Goal: Task Accomplishment & Management: Manage account settings

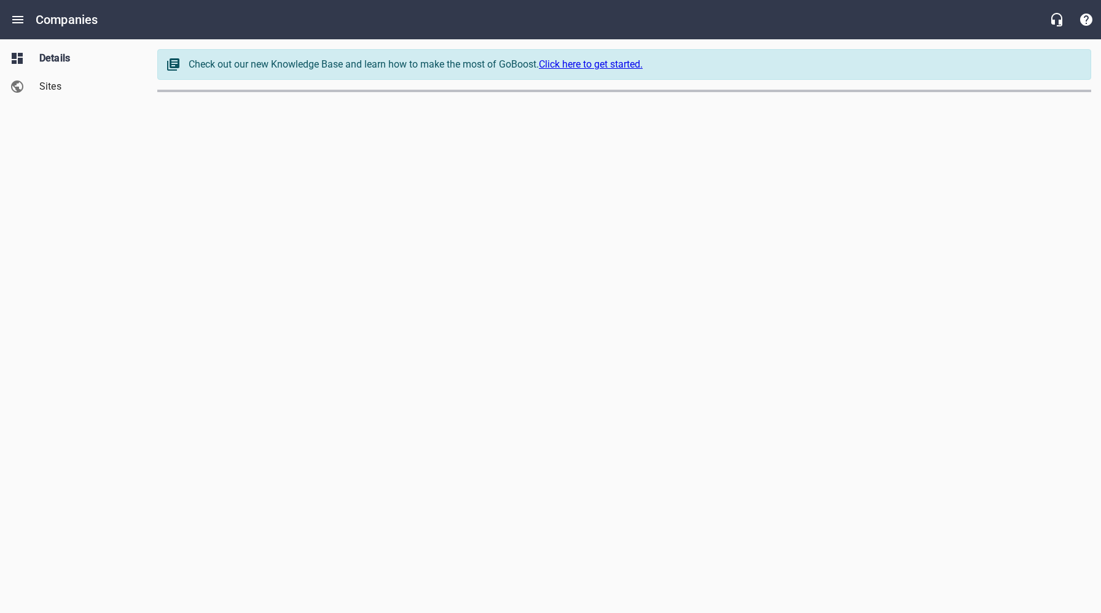
select select "[US_STATE]"
select select "63"
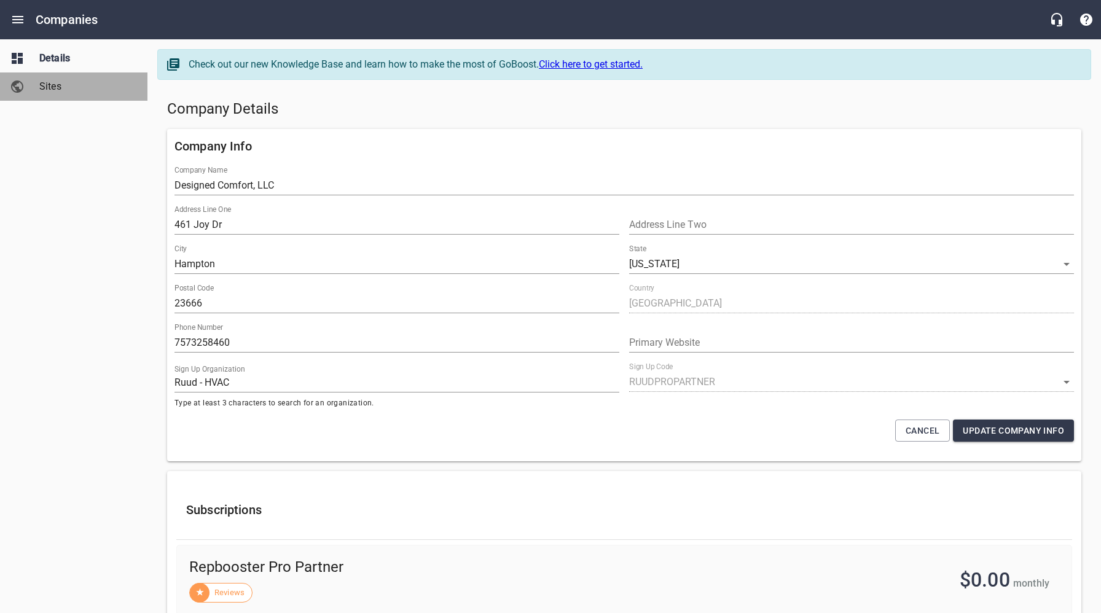
click at [52, 92] on span "Sites" at bounding box center [85, 86] width 93 height 15
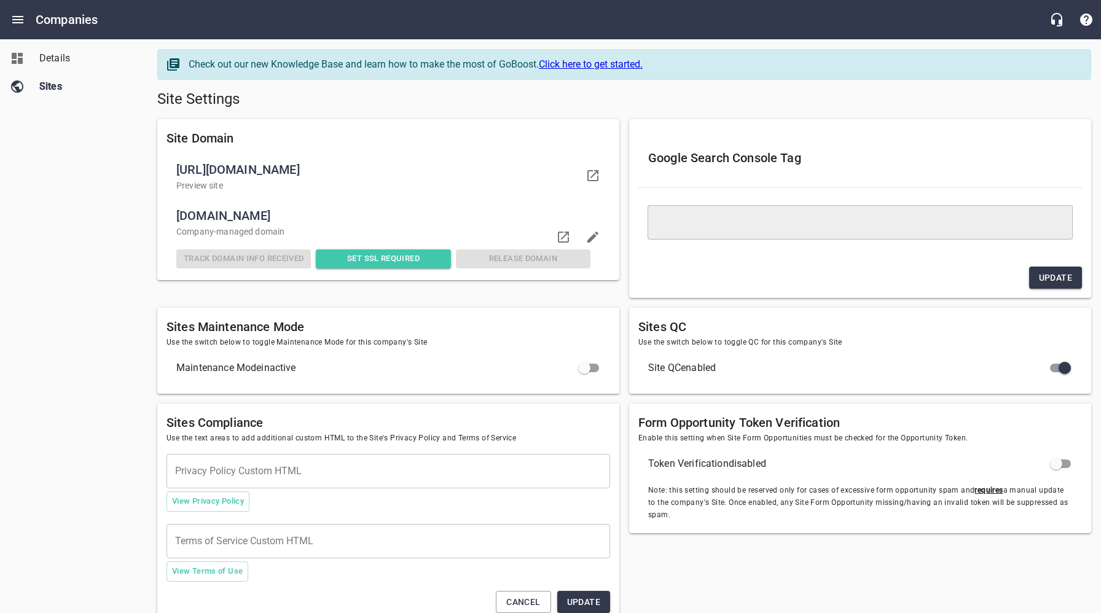
drag, startPoint x: 313, startPoint y: 215, endPoint x: 169, endPoint y: 216, distance: 143.8
click at [167, 216] on li "designedcomfortllc.net Company -managed domain Track Domain Info Received Set S…" at bounding box center [389, 237] width 444 height 76
copy span "designedcomfortllc.net"
click at [55, 58] on span "Details" at bounding box center [85, 58] width 93 height 15
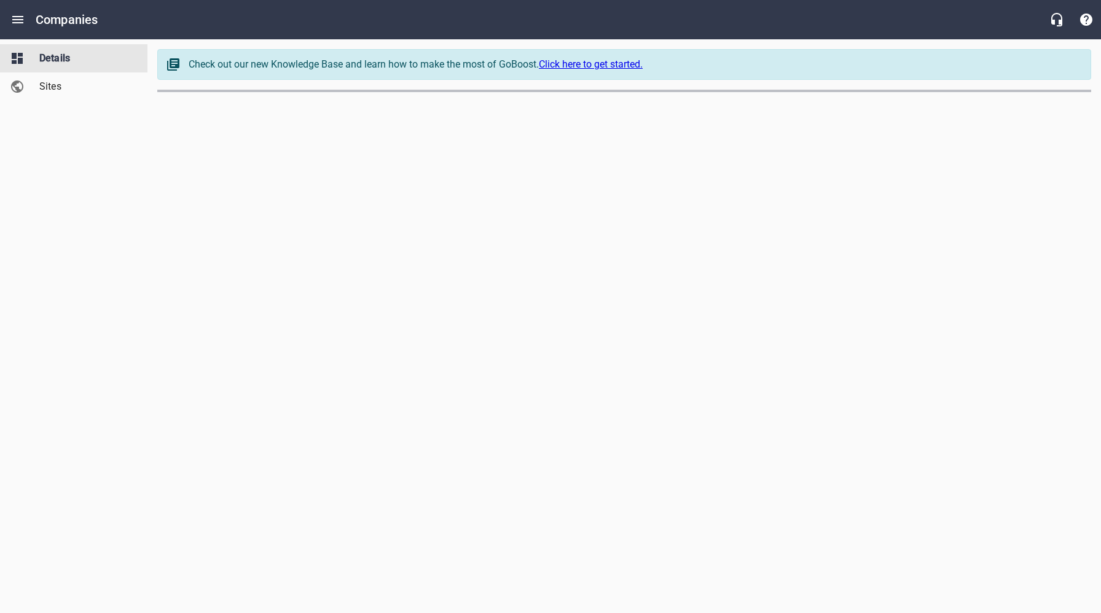
select select "[US_STATE]"
select select "63"
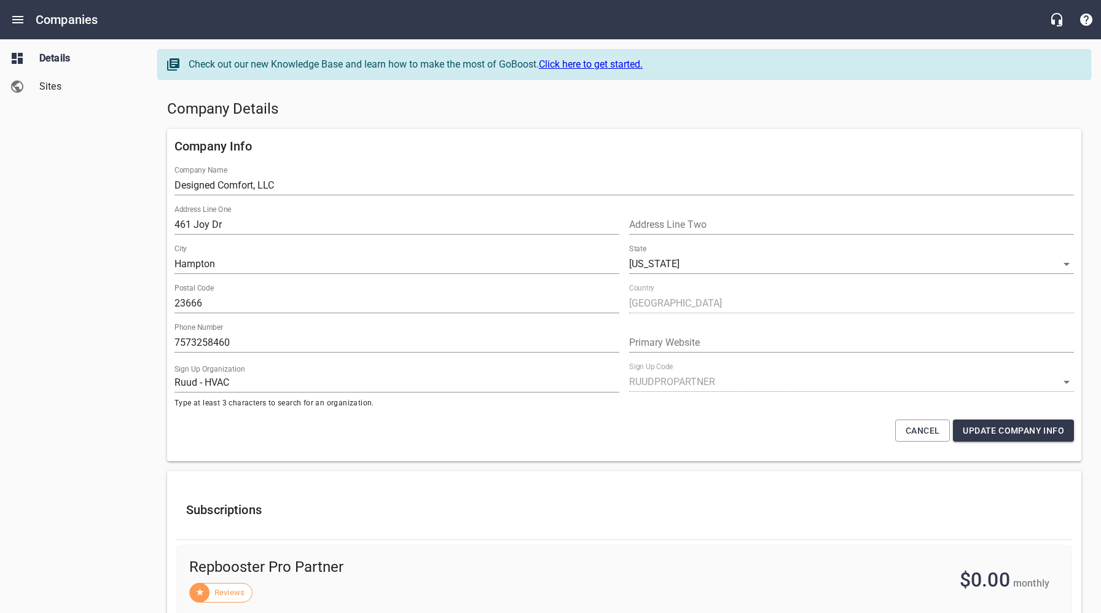
click at [727, 122] on div "Company Details" at bounding box center [624, 109] width 924 height 29
click at [709, 112] on h5 "Company Details" at bounding box center [624, 110] width 914 height 20
click at [513, 96] on div "Company Details" at bounding box center [624, 109] width 924 height 29
click at [19, 21] on icon "Open drawer" at bounding box center [17, 19] width 15 height 15
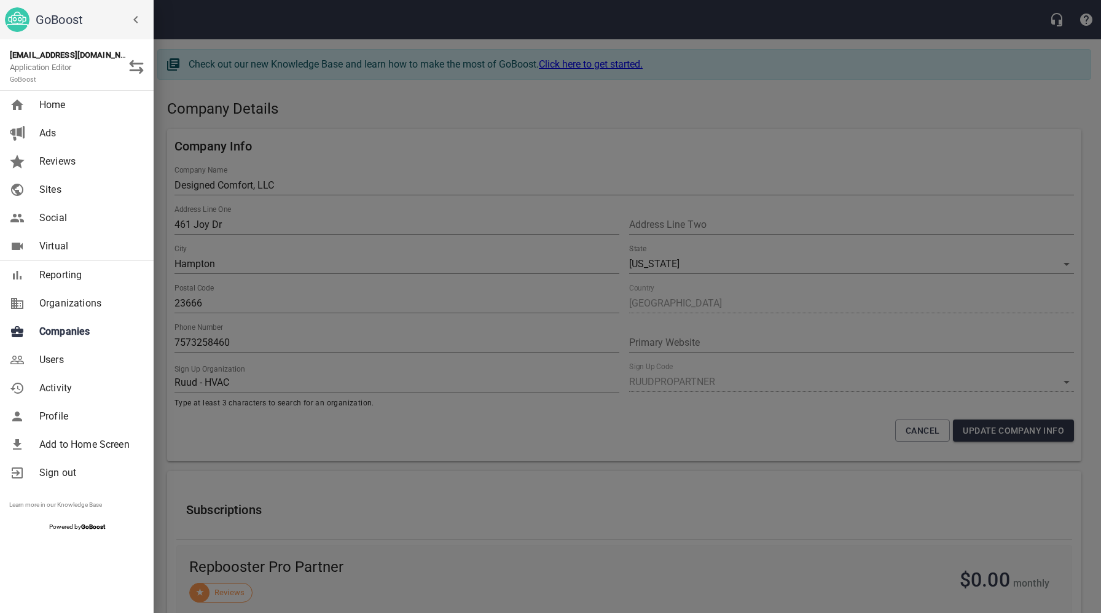
drag, startPoint x: 237, startPoint y: 211, endPoint x: 241, endPoint y: 58, distance: 153.7
click at [237, 209] on div at bounding box center [550, 306] width 1101 height 613
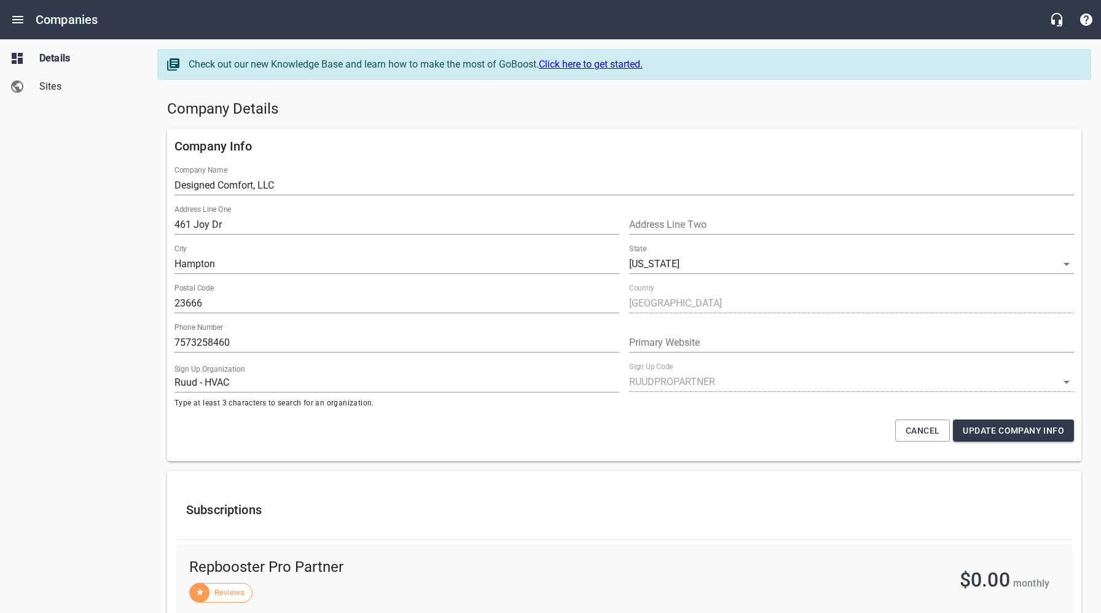
drag, startPoint x: 449, startPoint y: 111, endPoint x: 455, endPoint y: 85, distance: 26.4
click at [450, 111] on h5 "Company Details" at bounding box center [624, 110] width 914 height 20
click at [60, 84] on span "Sites" at bounding box center [85, 86] width 93 height 15
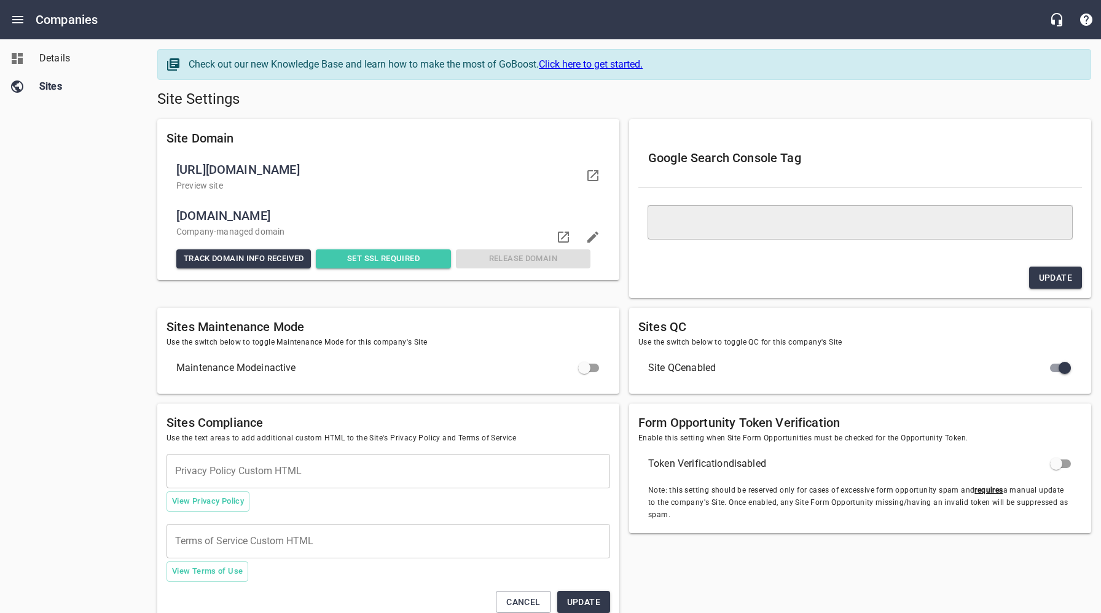
drag, startPoint x: 398, startPoint y: 113, endPoint x: 343, endPoint y: 96, distance: 57.3
click at [398, 113] on div "Site Settings" at bounding box center [624, 99] width 944 height 29
click at [65, 50] on link "Details" at bounding box center [73, 58] width 147 height 28
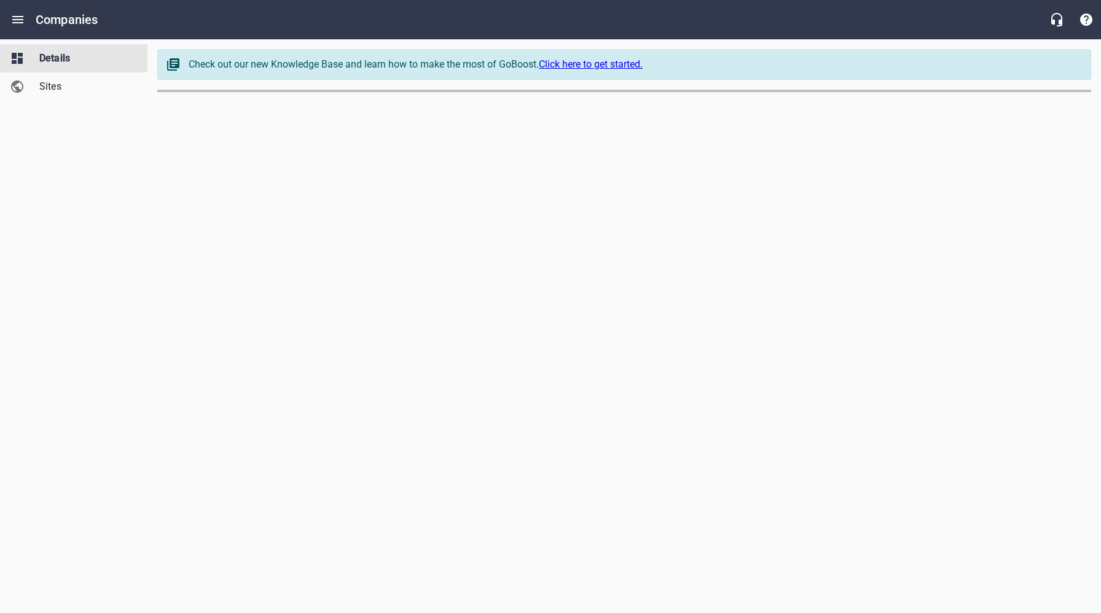
select select "[US_STATE]"
select select "63"
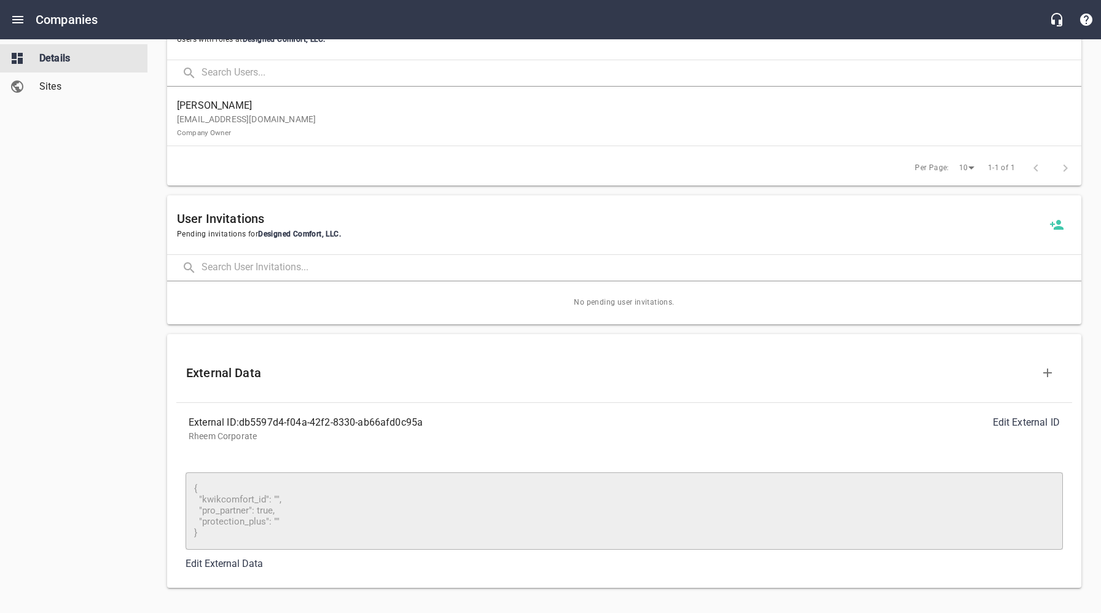
scroll to position [834, 0]
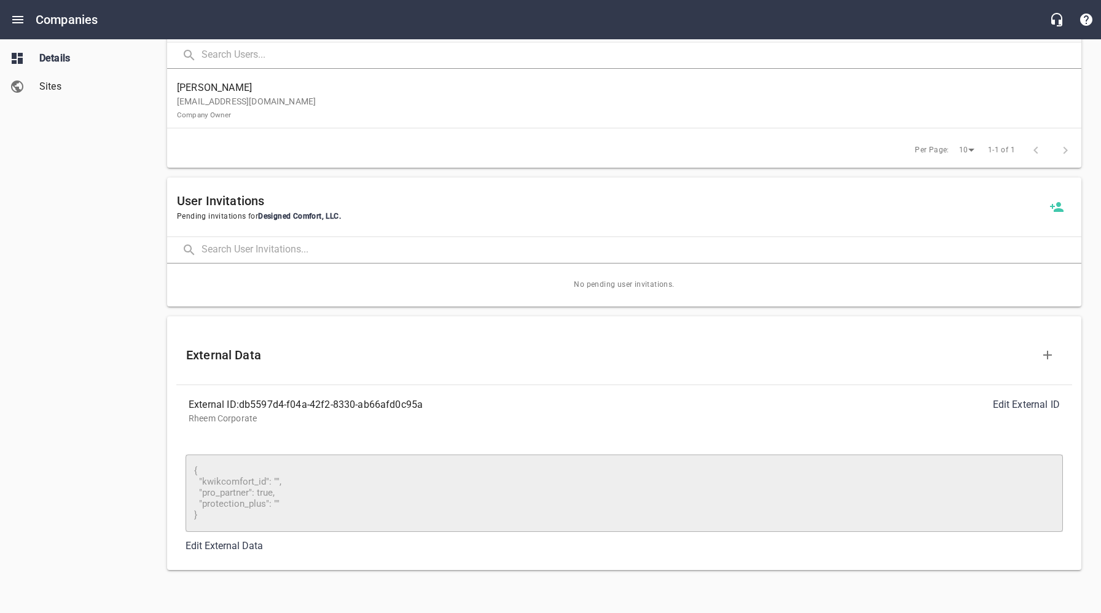
drag, startPoint x: 341, startPoint y: 570, endPoint x: 285, endPoint y: 562, distance: 56.5
click at [341, 570] on div "External Data External ID: db5597d4-f04a-42f2-8330-ab66afd0c95a Edit External I…" at bounding box center [624, 444] width 924 height 264
click at [229, 544] on link "Edit External Data" at bounding box center [224, 546] width 77 height 12
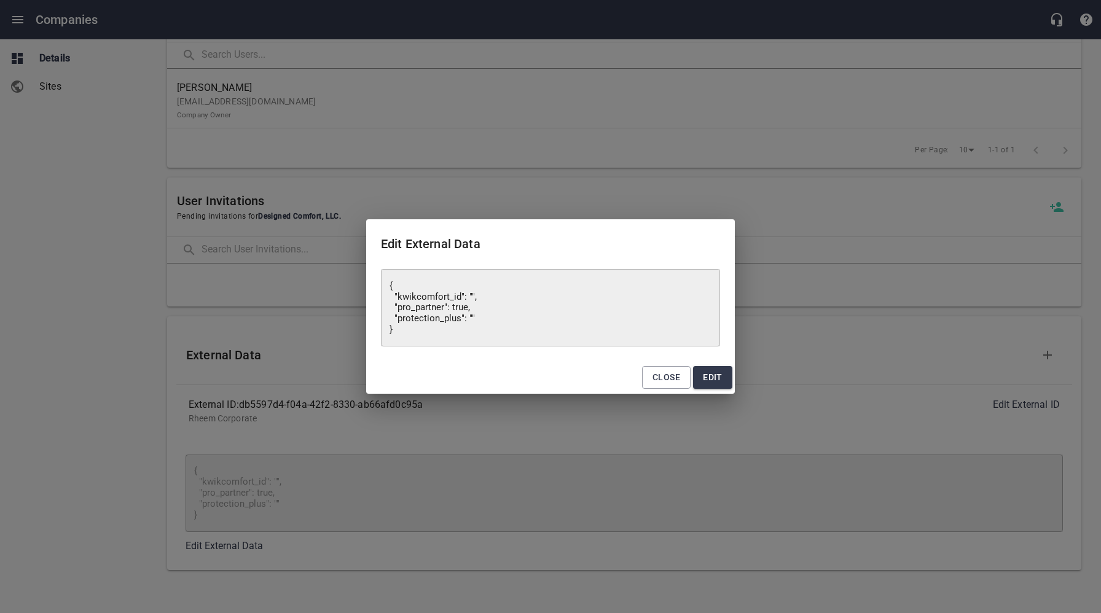
click at [469, 296] on textarea "{ "kwikcomfort_id": "", "pro_partner": true, "protection_plus": "" }" at bounding box center [551, 308] width 322 height 55
type textarea "{ "kwikcomfort_id": "5", "pro_partner": true, "protection_plus": "" }"
type textarea "{ "kwikcomfort_id": "53", "pro_partner": true, "protection_plus": "" }"
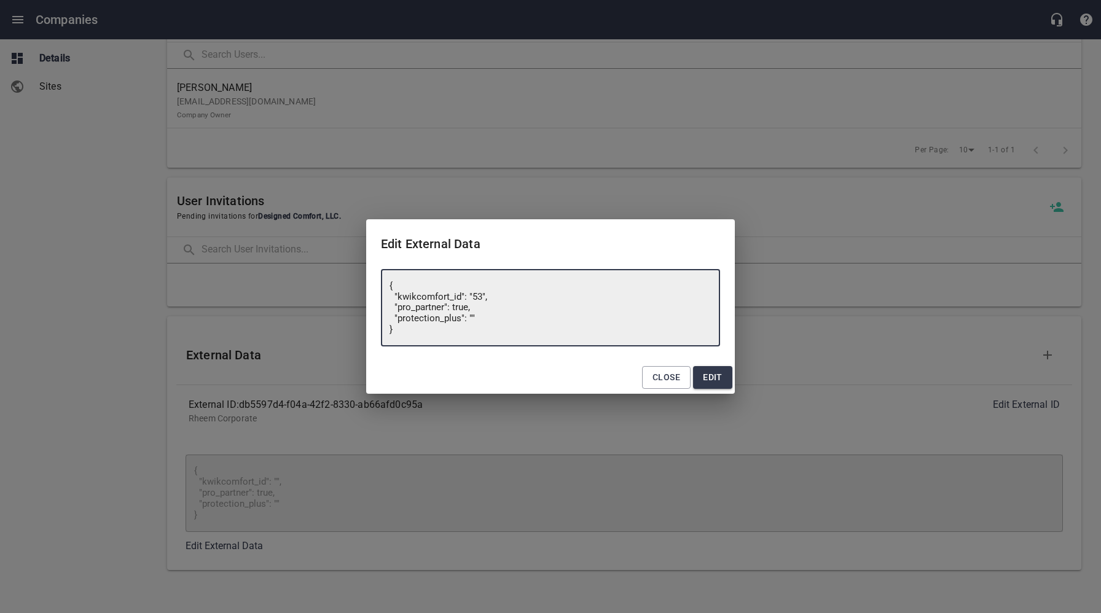
type textarea "{ "kwikcomfort_id": "534", "pro_partner": true, "protection_plus": "" }"
type textarea "{ "kwikcomfort_id": "5348", "pro_partner": true, "protection_plus": "" }"
type textarea "{ "kwikcomfort_id": "53481", "pro_partner": true, "protection_plus": "" }"
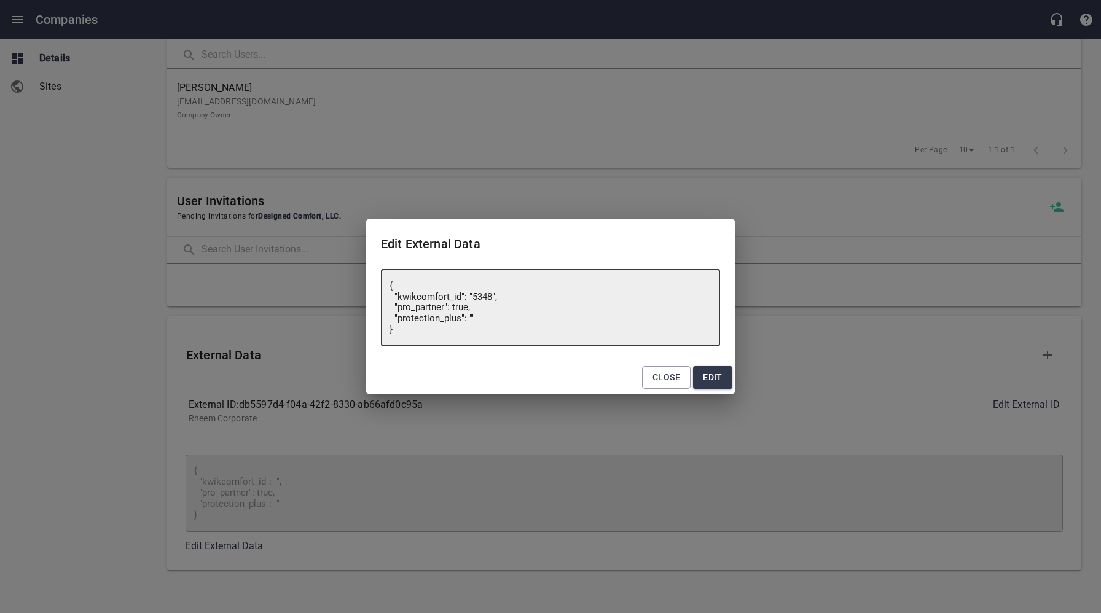
type textarea "{ "kwikcomfort_id": "53481", "pro_partner": true, "protection_plus": "" }"
type textarea "{ "kwikcomfort_id": "534812", "pro_partner": true, "protection_plus": "" }"
type textarea "{ "kwikcomfort_id": "5348121", "pro_partner": true, "protection_plus": "" }"
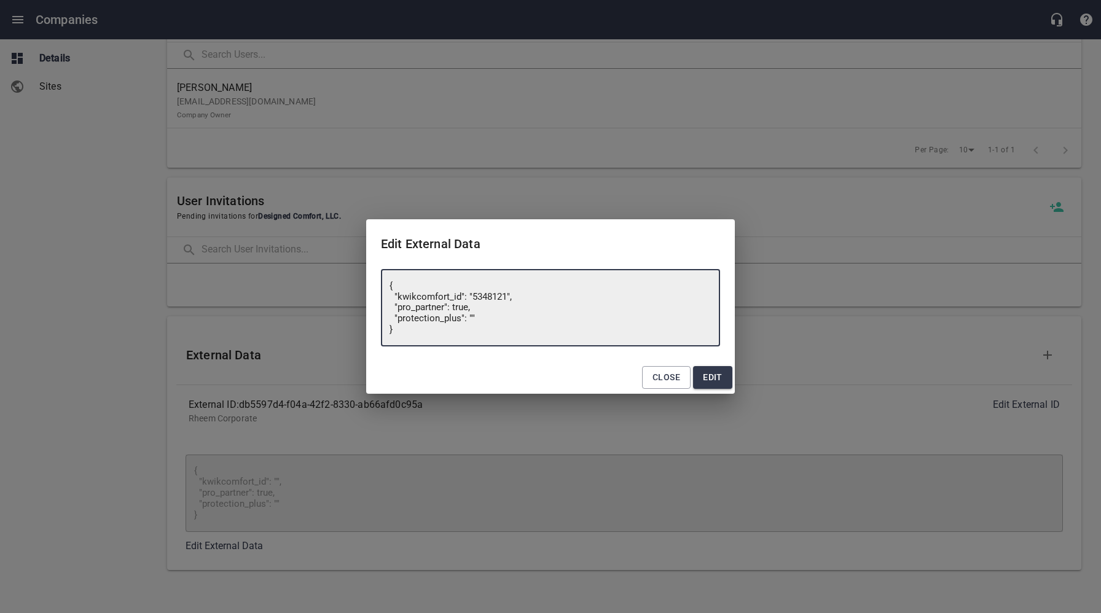
type textarea "{ "kwikcomfort_id": "53481219", "pro_partner": true, "protection_plus": "" }"
type textarea "{ "kwikcomfort_id": "534812195", "pro_partner": true, "protection_plus": "" }"
type textarea "{ "kwikcomfort_id": "5348121950", "pro_partner": true, "protection_plus": "" }"
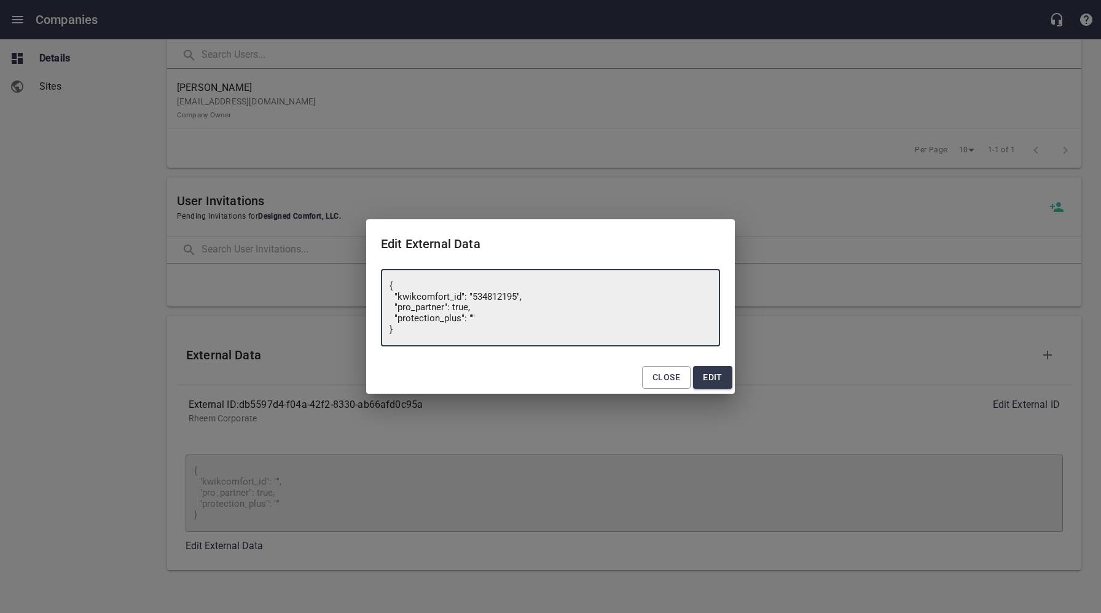
type textarea "{ "kwikcomfort_id": "5348121950", "pro_partner": true, "protection_plus": "" }"
type textarea "{ "kwikcomfort_id": "53481219500", "pro_partner": true, "protection_plus": "" }"
type textarea "{ "kwikcomfort_id": "534812195005", "pro_partner": true, "protection_plus": "" }"
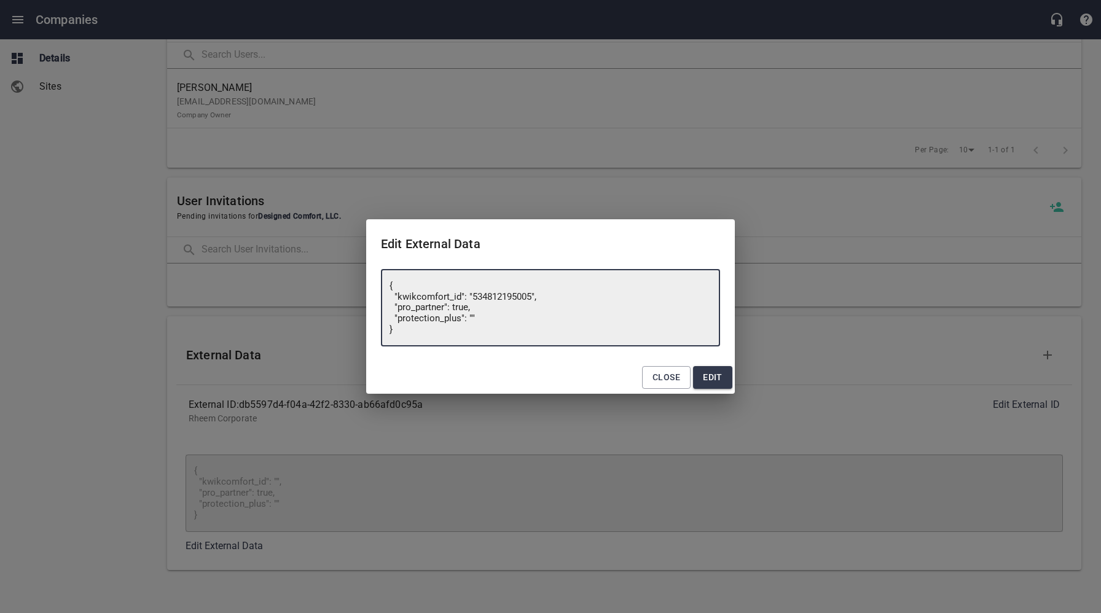
type textarea "{ "kwikcomfort_id": "5348121950053", "pro_partner": true, "protection_plus": ""…"
type textarea "{ "kwikcomfort_id": "53481219500530", "pro_partner": true, "protection_plus": "…"
type textarea "{ "kwikcomfort_id": "534812195005302", "pro_partner": true, "protection_plus": …"
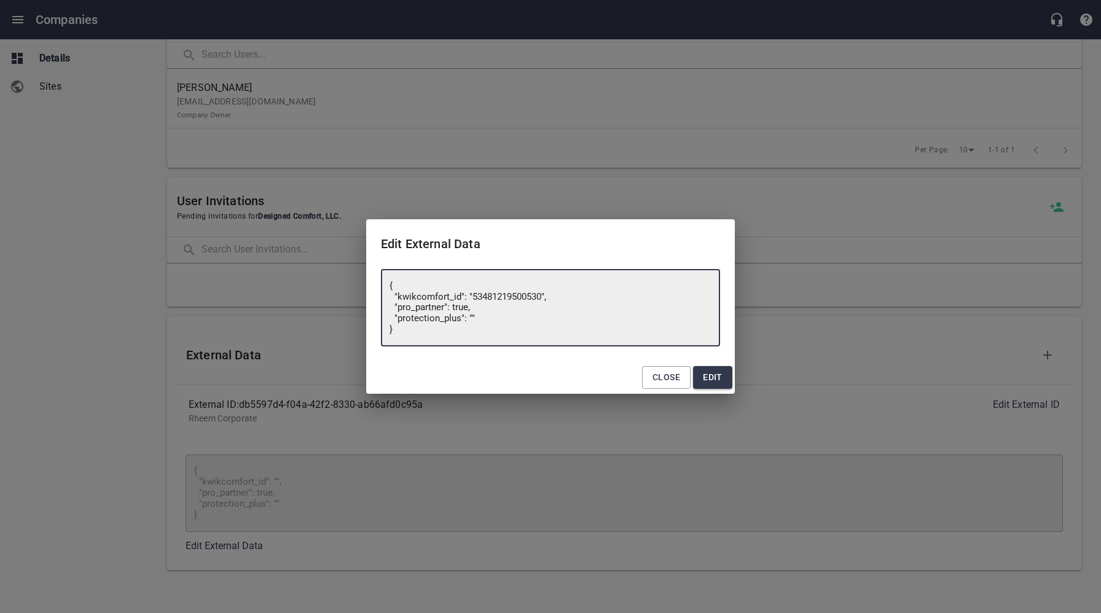
type textarea "{ "kwikcomfort_id": "534812195005302", "pro_partner": true, "protection_plus": …"
type textarea "{ "kwikcomfort_id": "5348121950053023", "pro_partner": true, "protection_plus":…"
click at [713, 378] on span "Edit" at bounding box center [713, 377] width 20 height 15
type textarea "{ "kwikcomfort_id": "", "pro_partner": true, "protection_plus": "" }"
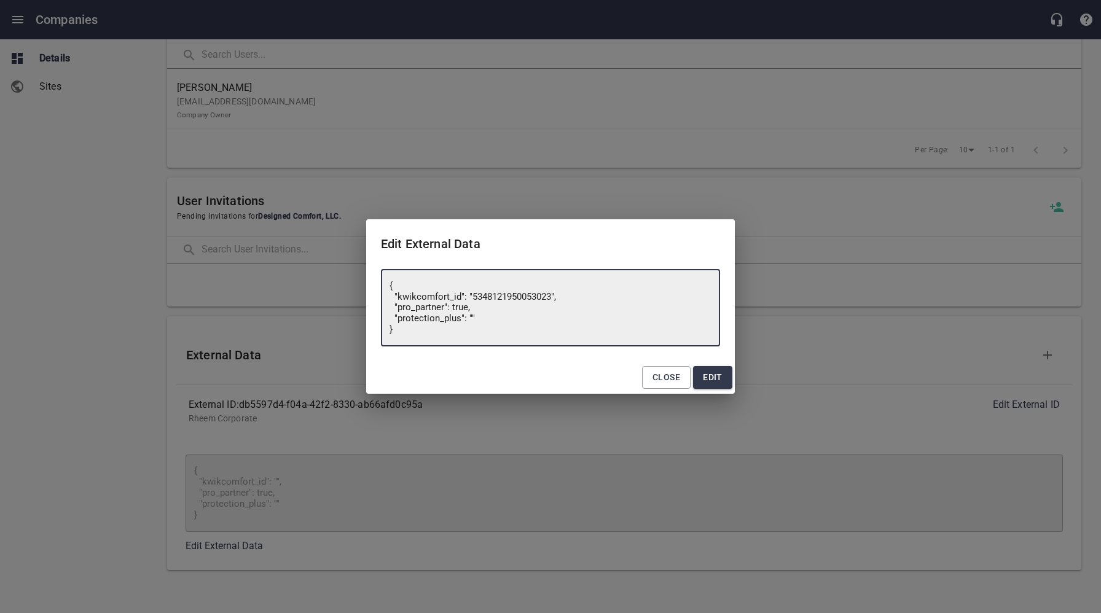
type textarea "{ "kwikcomfort_id": "", "pro_partner": true, "protection_plus": "" }"
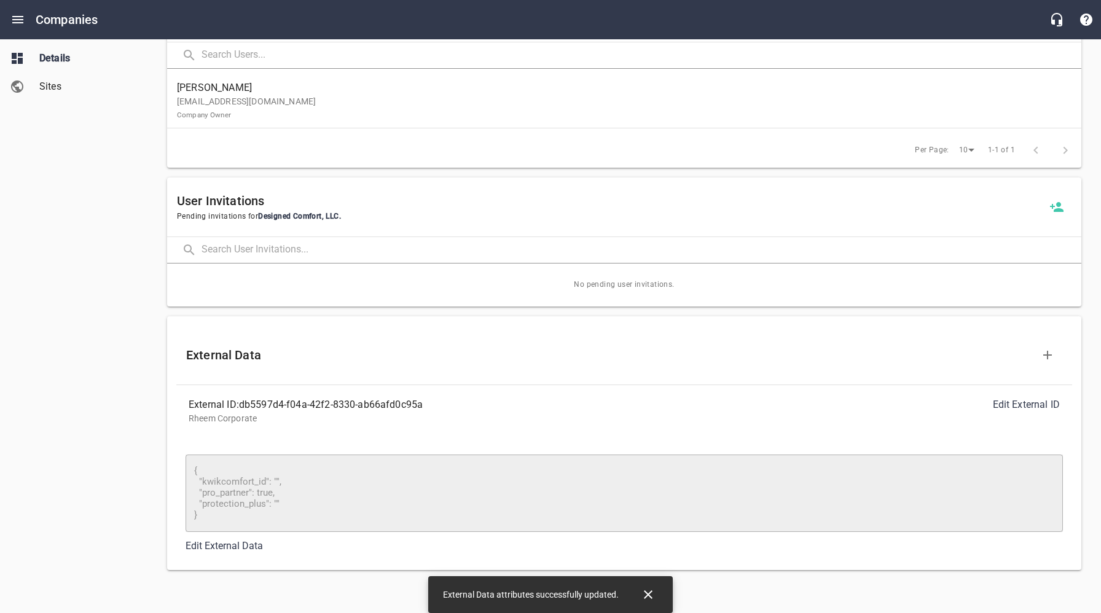
type textarea "{ "kwikcomfort_id": "5348121950053023", "pro_partner": true, "protection_plus":…"
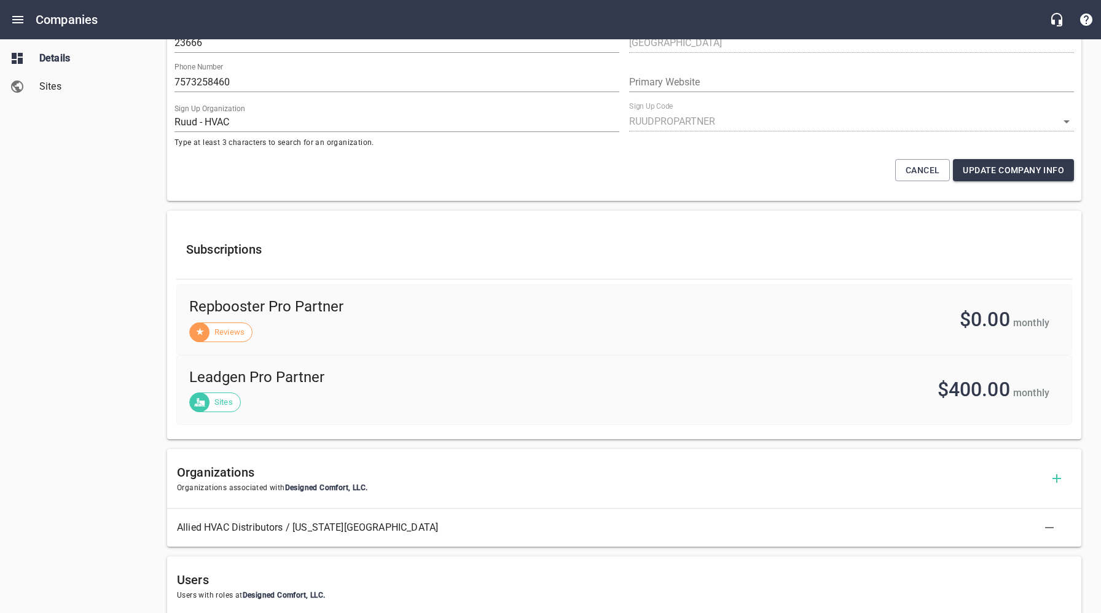
scroll to position [0, 0]
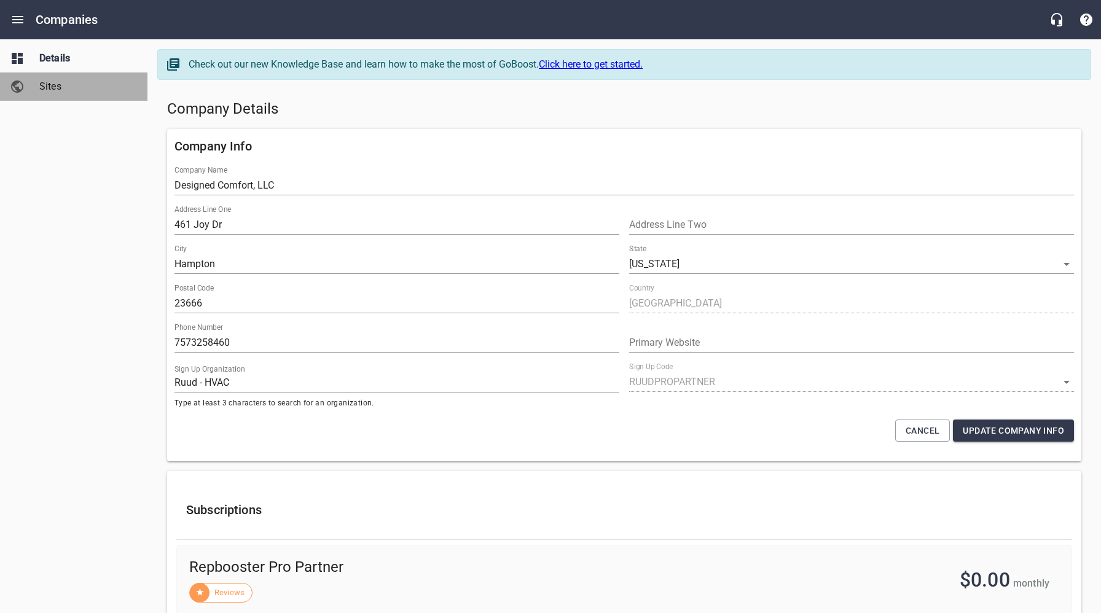
click at [50, 79] on span "Sites" at bounding box center [85, 86] width 93 height 15
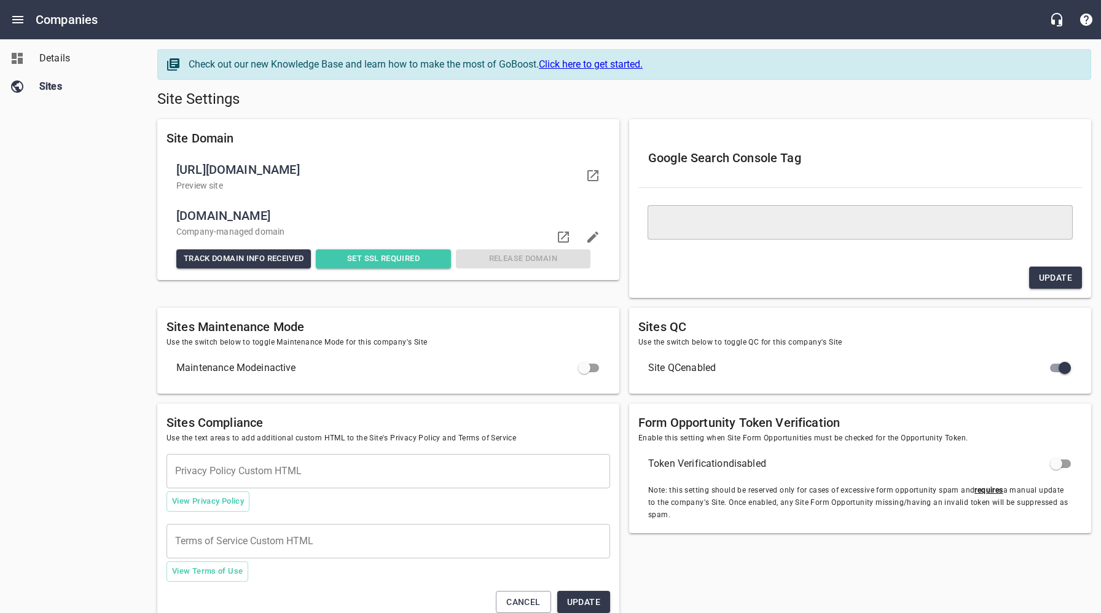
click at [61, 57] on span "Details" at bounding box center [85, 58] width 93 height 15
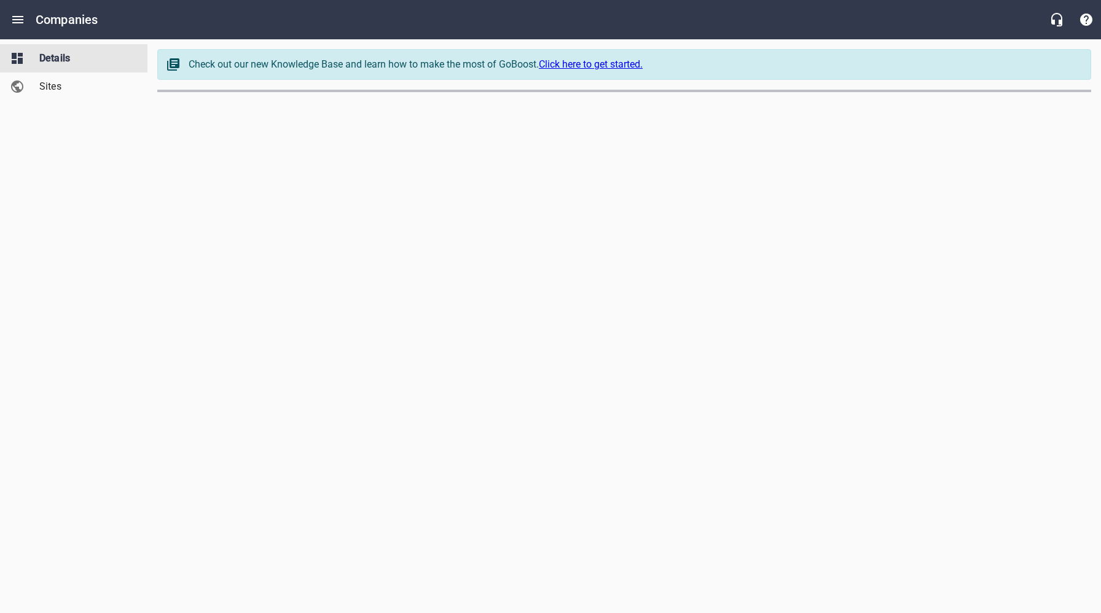
select select "[US_STATE]"
select select "63"
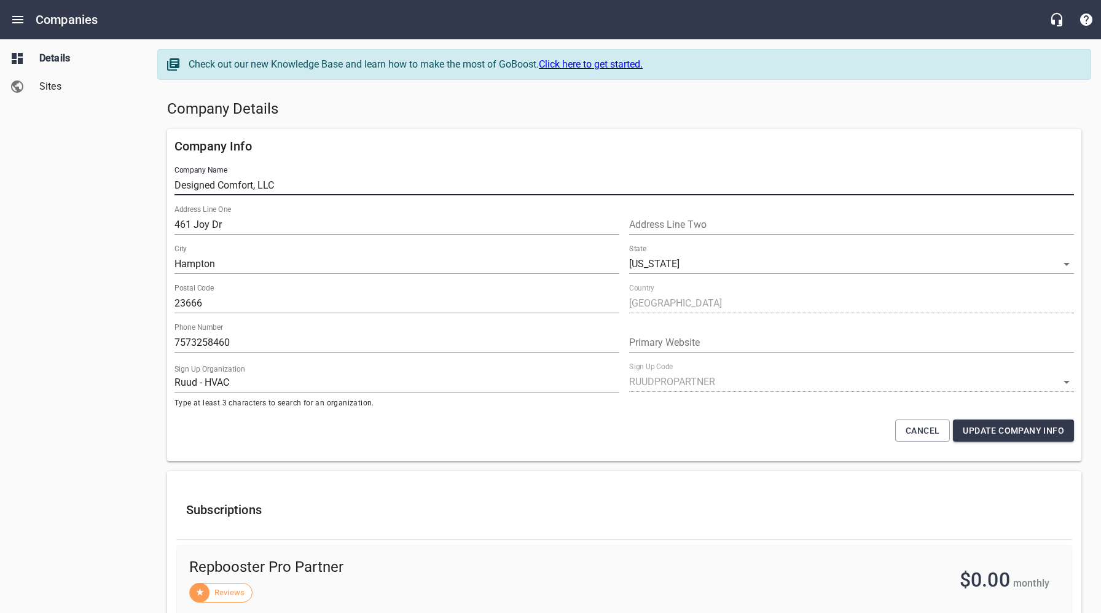
drag, startPoint x: 293, startPoint y: 185, endPoint x: 126, endPoint y: 176, distance: 167.4
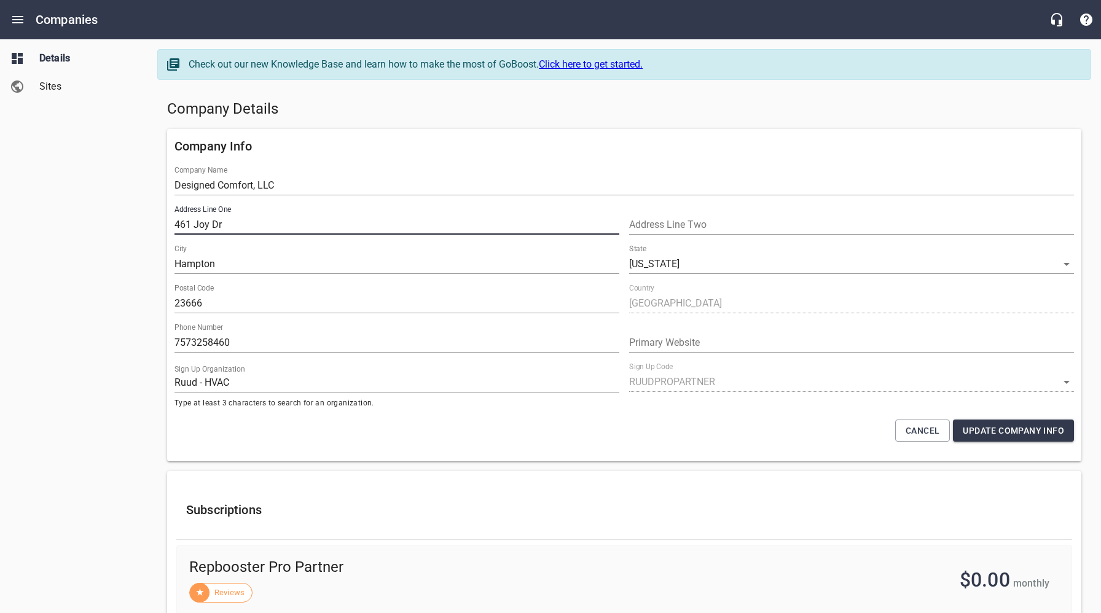
drag, startPoint x: 243, startPoint y: 225, endPoint x: 165, endPoint y: 245, distance: 80.3
type input "400 Old Lakeside Drive"
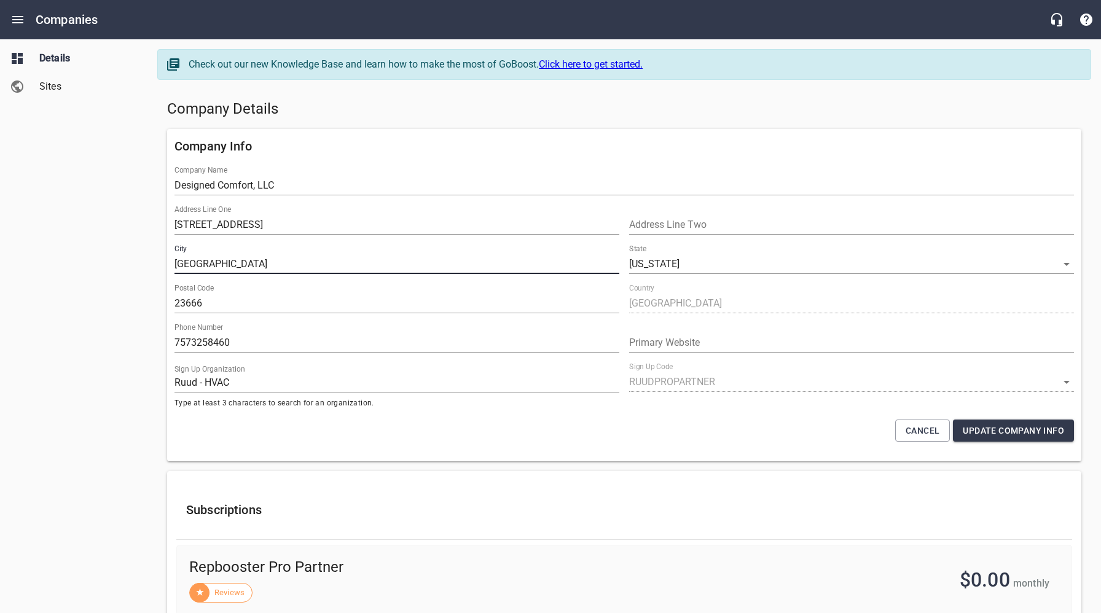
type input "Yorktown"
click at [219, 302] on input "23666" at bounding box center [396, 304] width 445 height 20
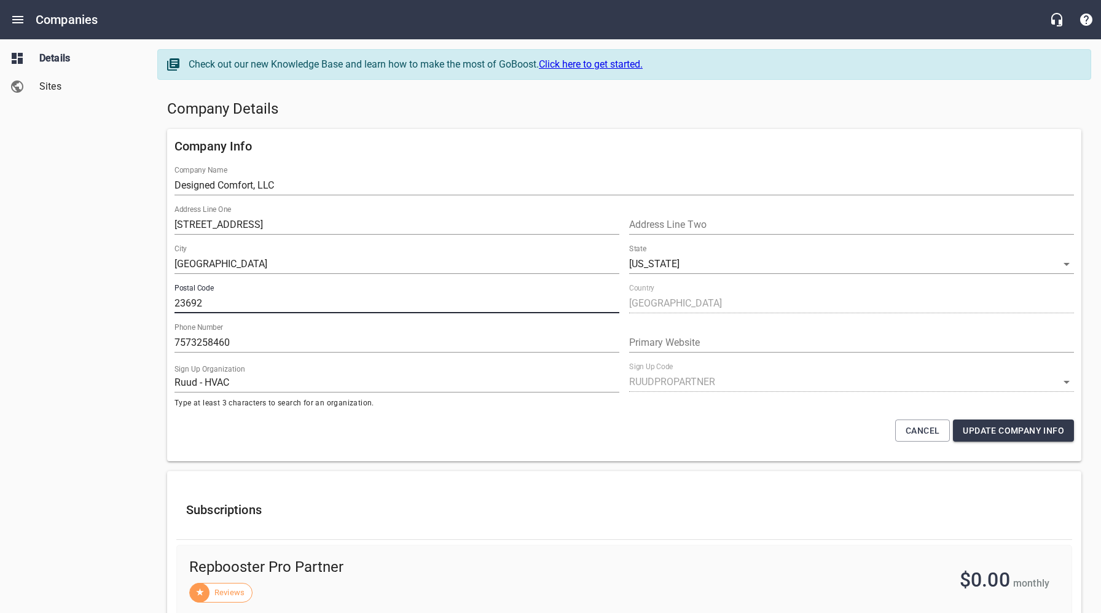
type input "23692"
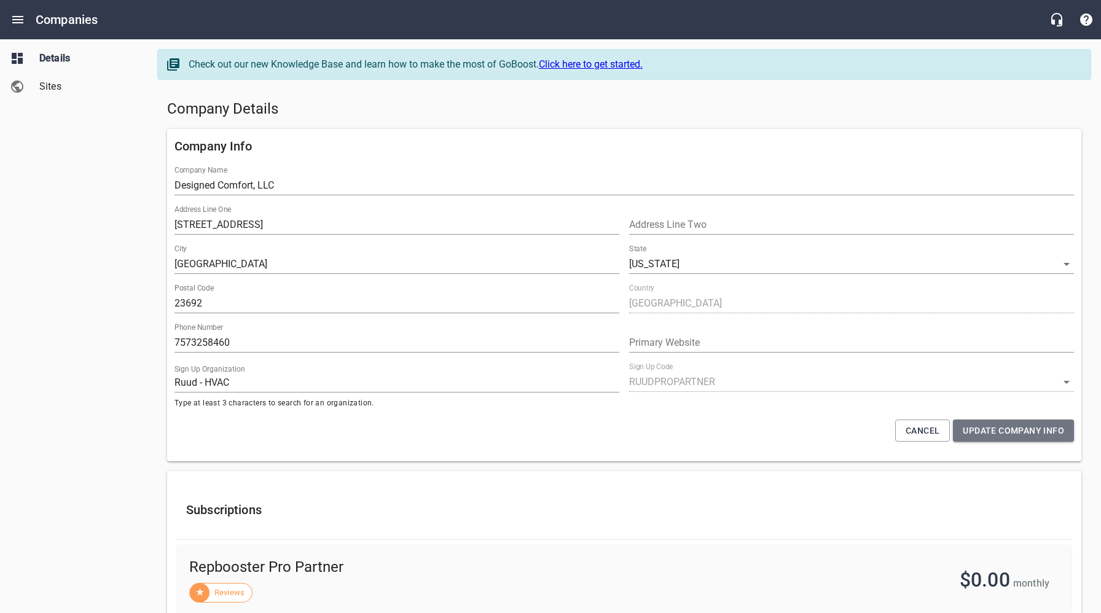
click at [1017, 429] on span "Update Company Info" at bounding box center [1013, 430] width 101 height 15
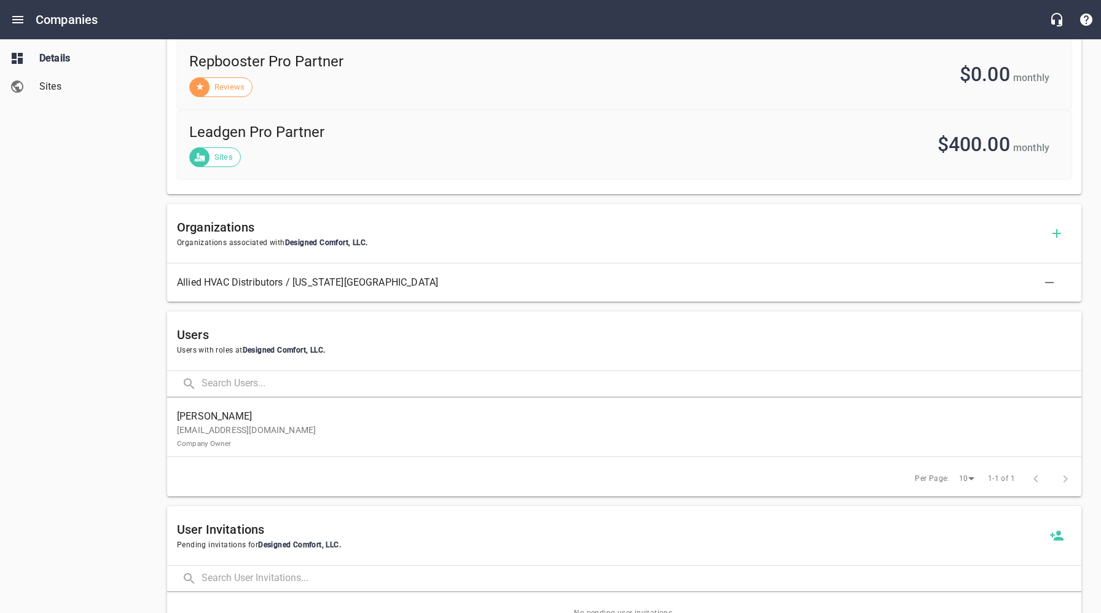
scroll to position [517, 0]
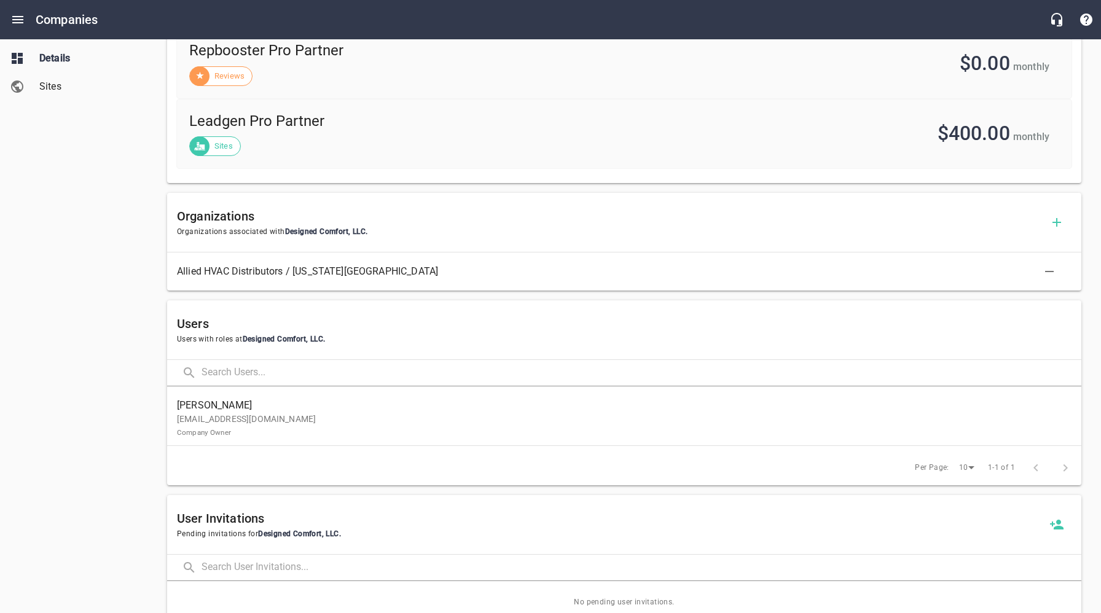
click at [65, 471] on div "Details Sites" at bounding box center [74, 306] width 148 height 613
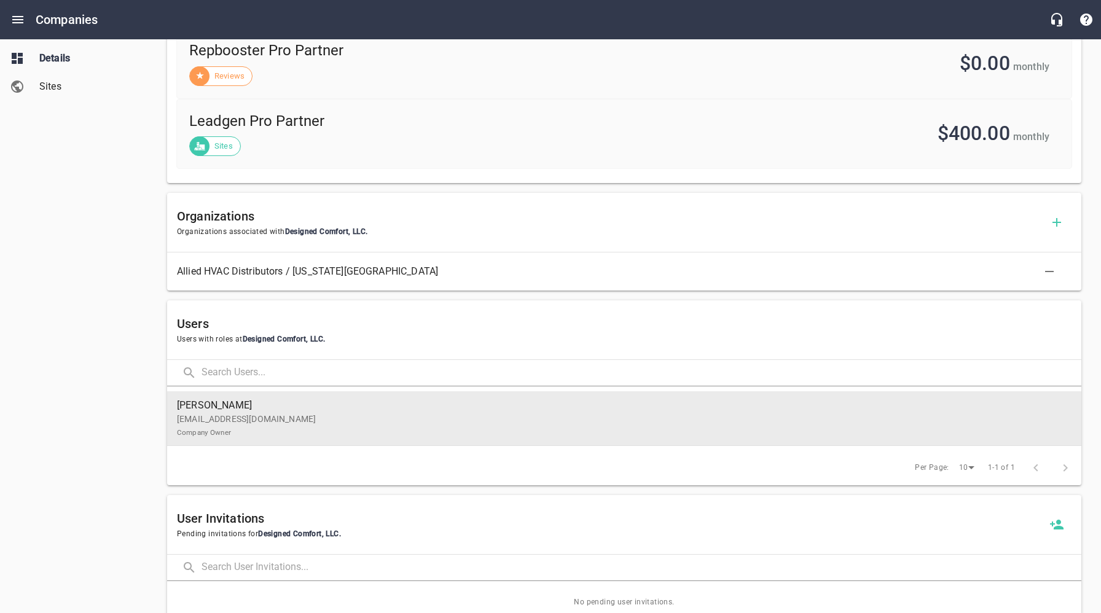
click at [242, 425] on p "teanes28@aol.com Company Owner" at bounding box center [619, 426] width 885 height 26
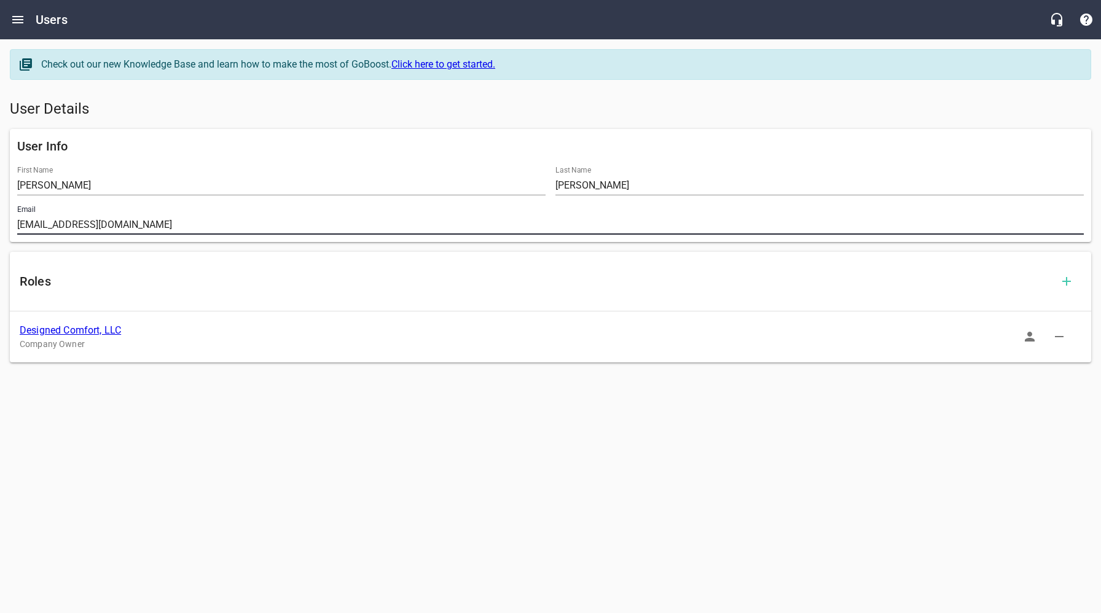
drag, startPoint x: 119, startPoint y: 222, endPoint x: 12, endPoint y: 225, distance: 107.0
click at [7, 222] on div "User Info First Name Thomas Last Name Eanes Email teanes28@aol.com" at bounding box center [550, 185] width 1091 height 123
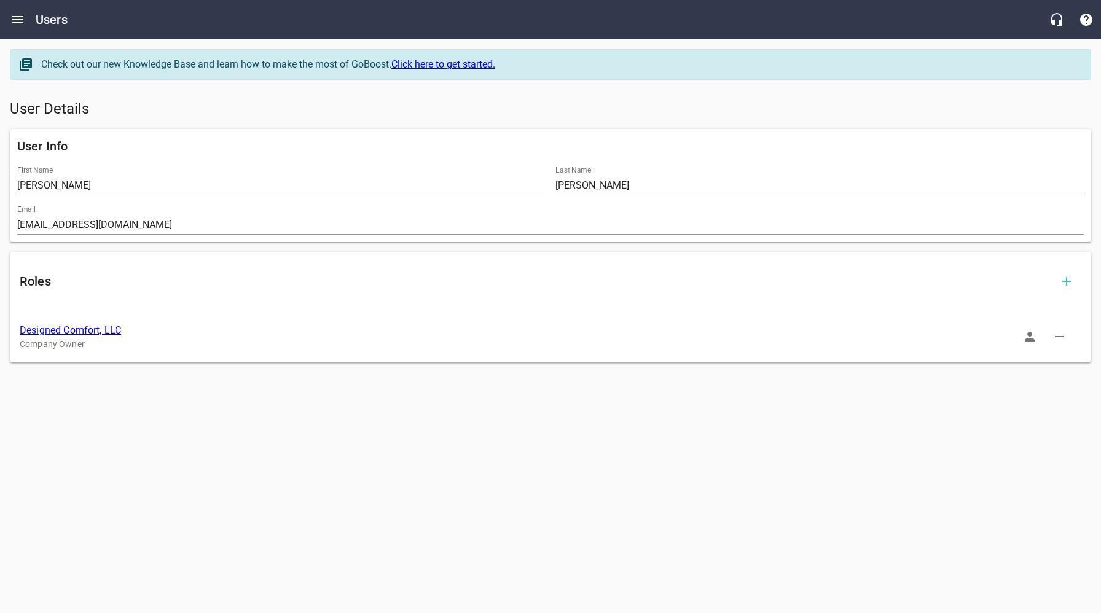
click at [94, 330] on link "Designed Comfort, LLC" at bounding box center [70, 330] width 101 height 12
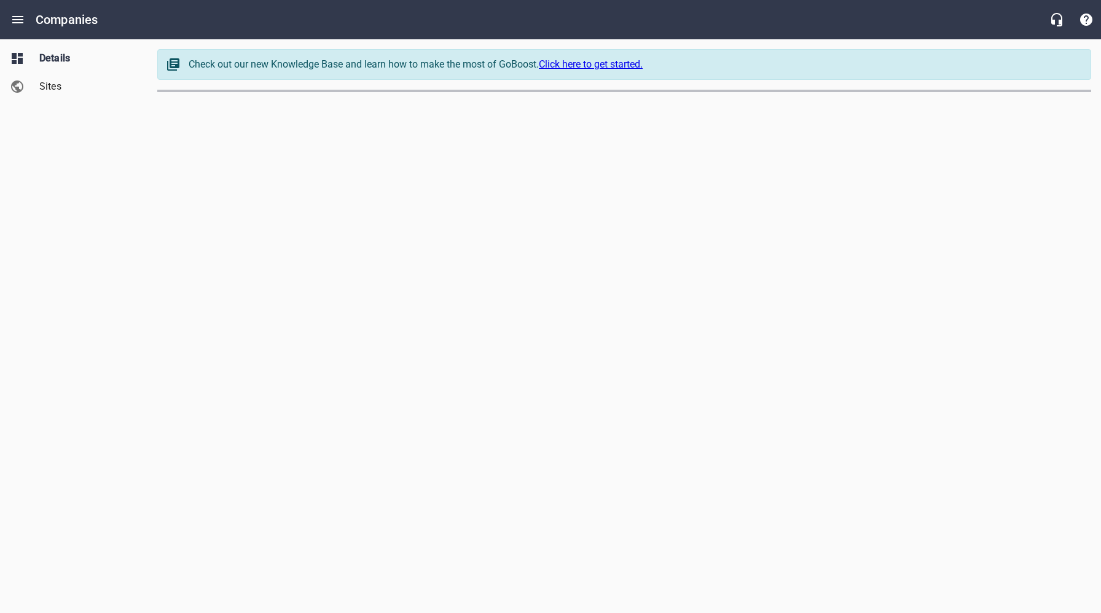
select select "[US_STATE]"
select select "63"
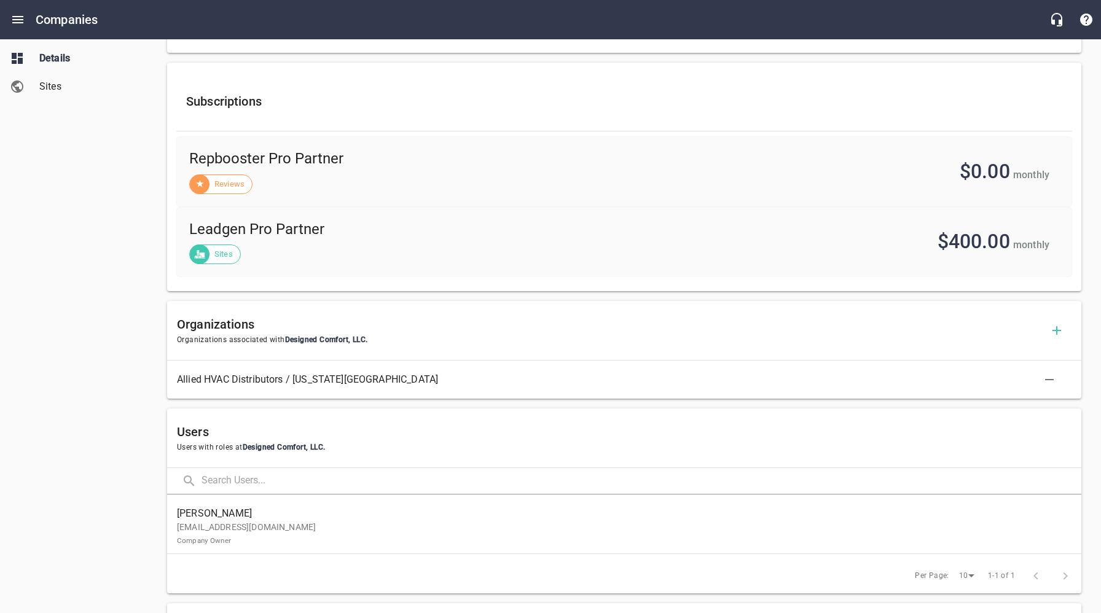
scroll to position [457, 0]
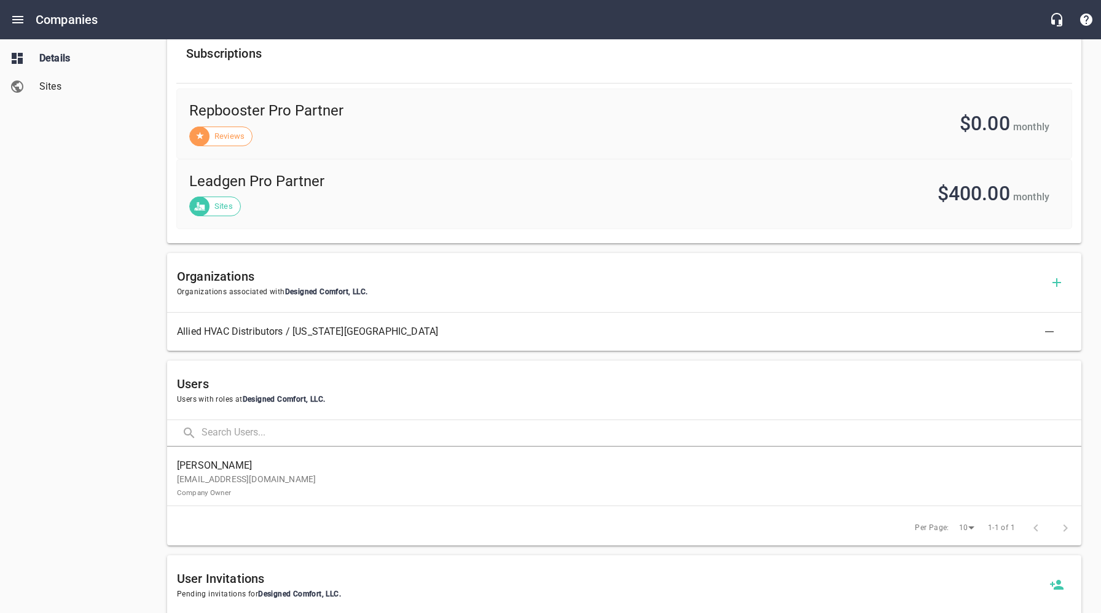
click at [251, 486] on p "teanes28@aol.com Company Owner" at bounding box center [619, 486] width 885 height 26
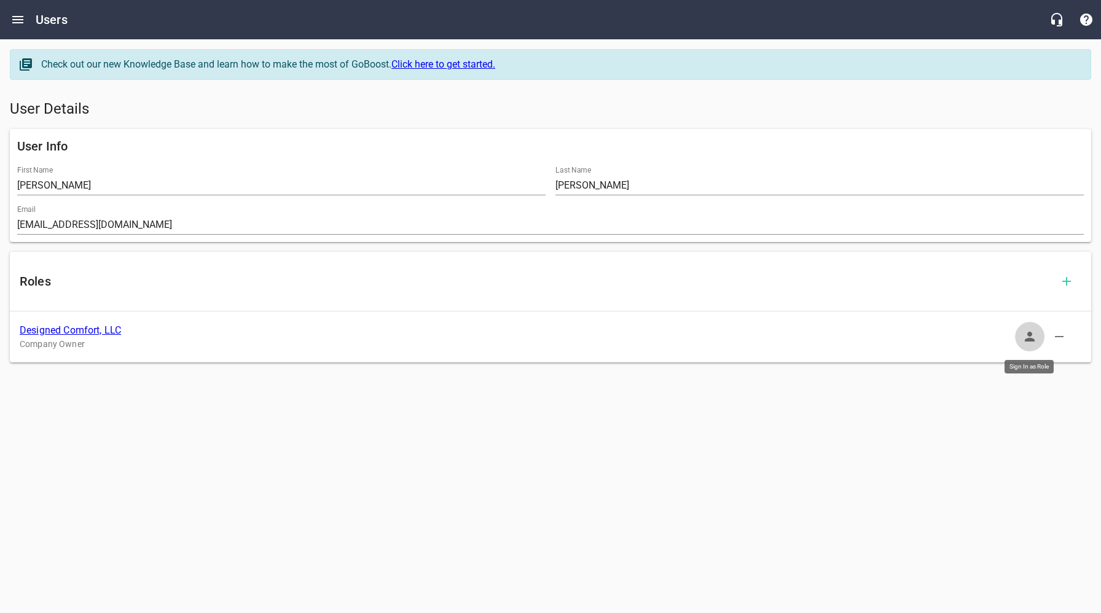
click at [1035, 336] on icon "button" at bounding box center [1029, 336] width 15 height 15
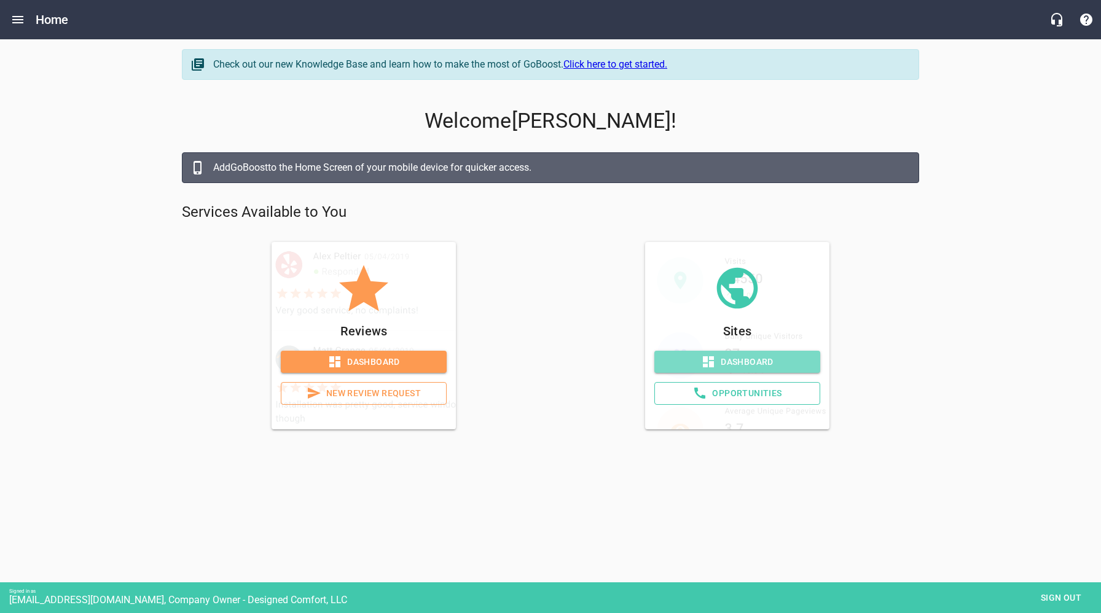
click at [773, 363] on span "Dashboard" at bounding box center [737, 362] width 146 height 15
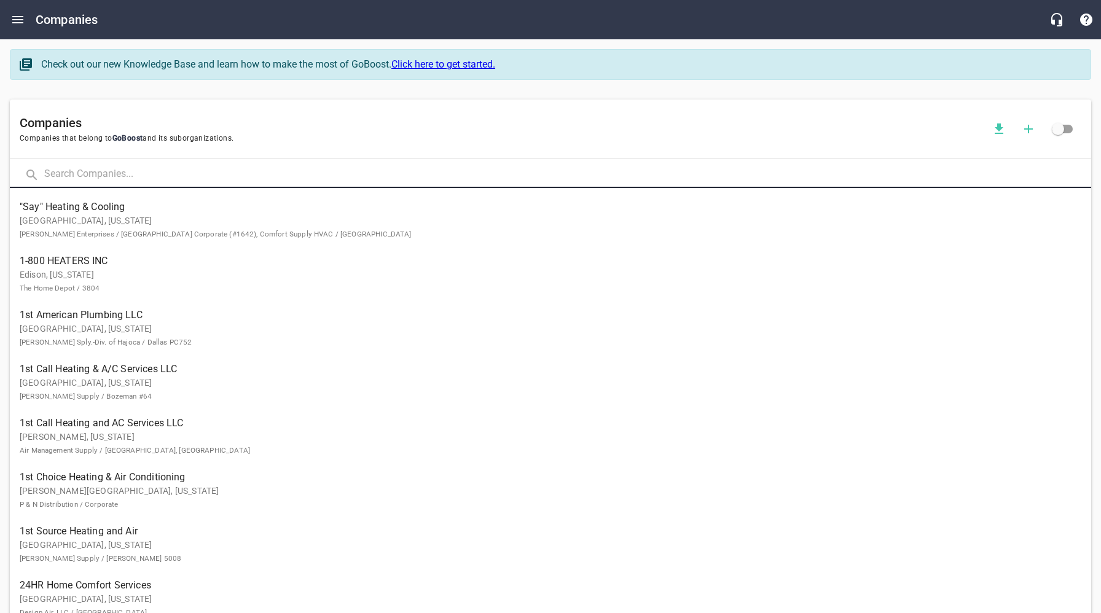
click at [128, 181] on input "text" at bounding box center [567, 175] width 1047 height 26
type input "[PERSON_NAME]"
click button at bounding box center [0, 0] width 0 height 0
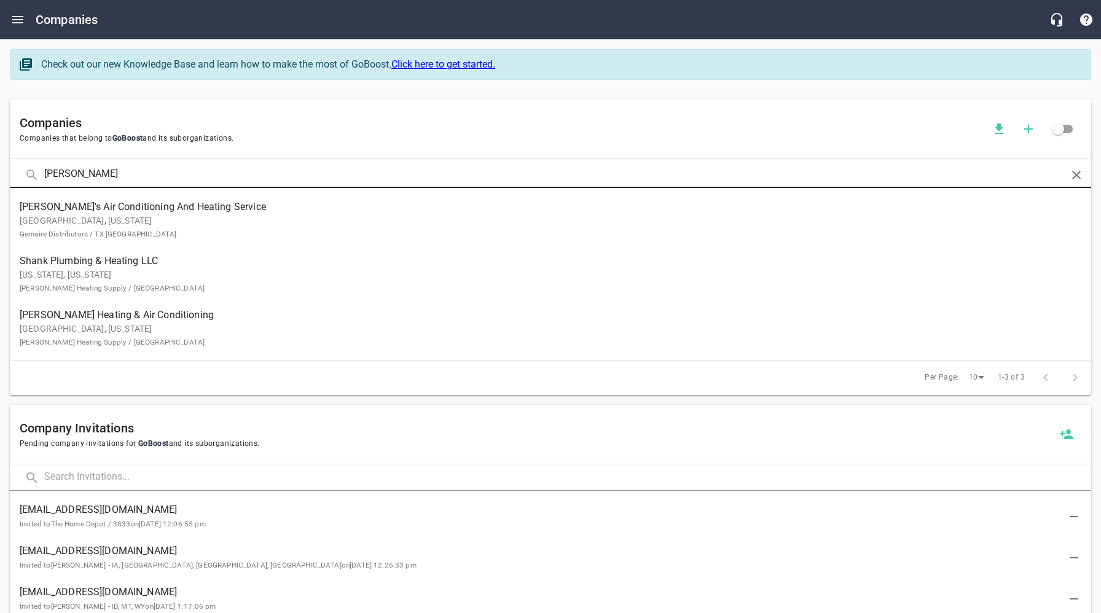
click at [101, 222] on p "[GEOGRAPHIC_DATA], [US_STATE] Gemaire Distributors / TX [GEOGRAPHIC_DATA]" at bounding box center [541, 227] width 1042 height 26
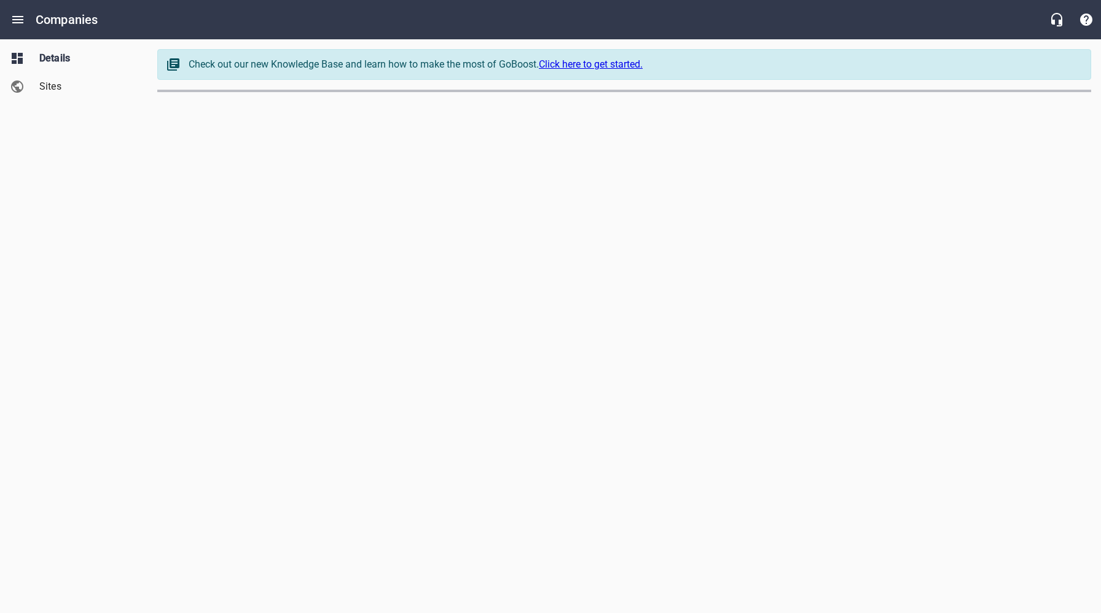
select select "[US_STATE]"
select select "62"
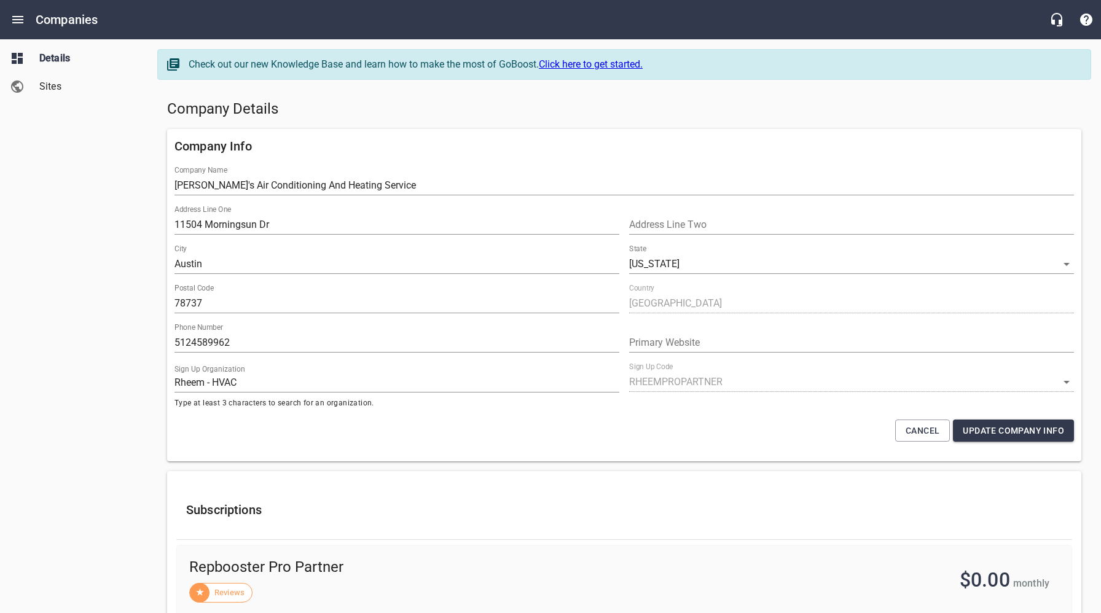
click at [68, 84] on span "Sites" at bounding box center [85, 86] width 93 height 15
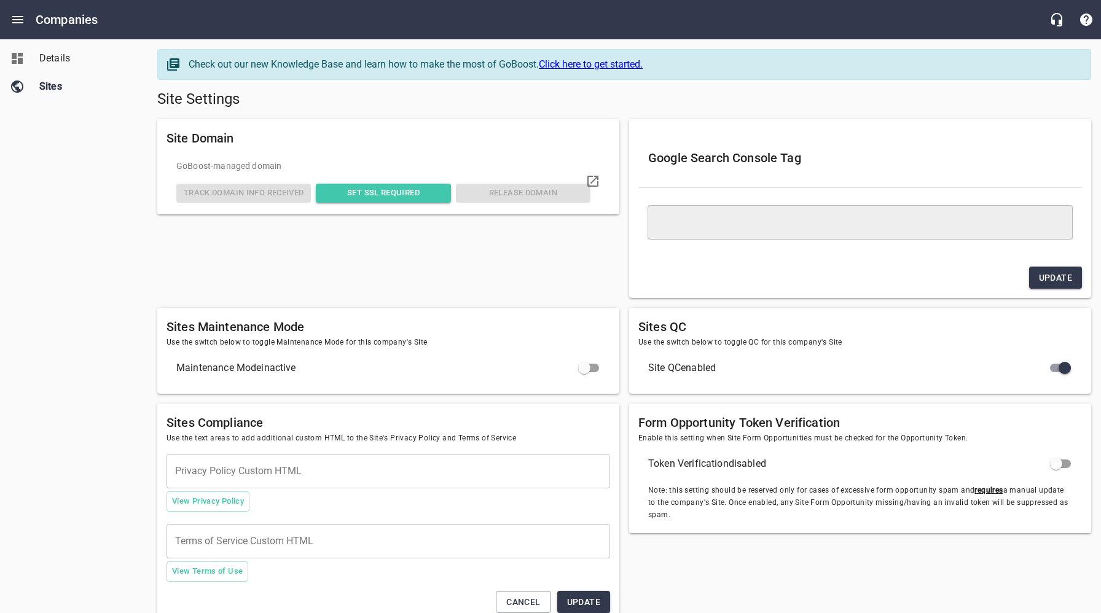
type textarea "<meta name="google-site-verification" content="jvZRdNGXUvIwp6DG6vAI6s0ij94M1kdX…"
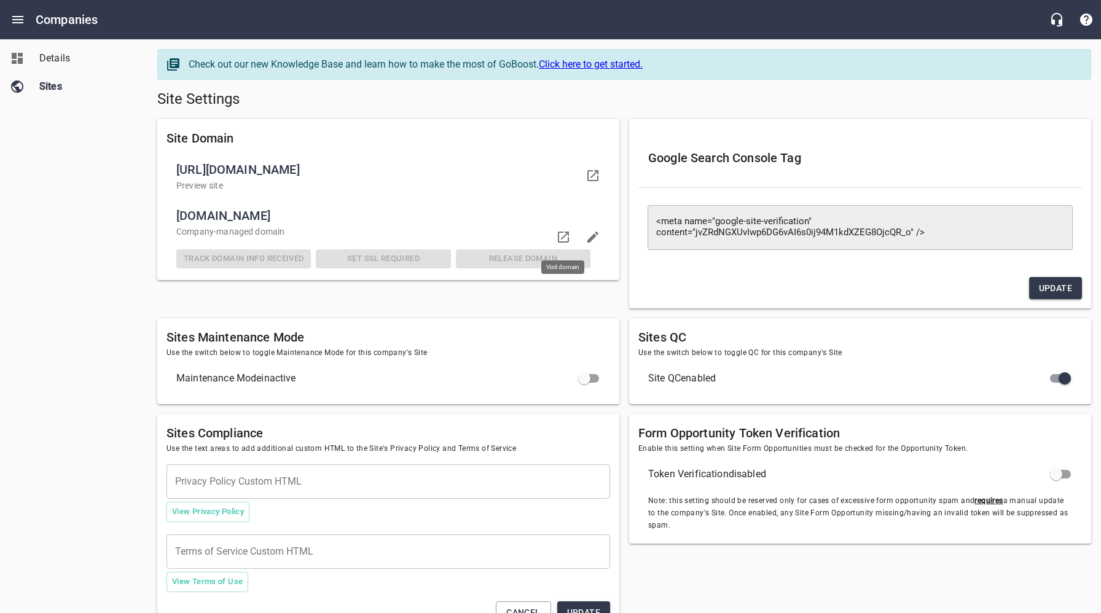
click at [565, 235] on icon at bounding box center [563, 237] width 11 height 11
click at [61, 56] on span "Details" at bounding box center [85, 58] width 93 height 15
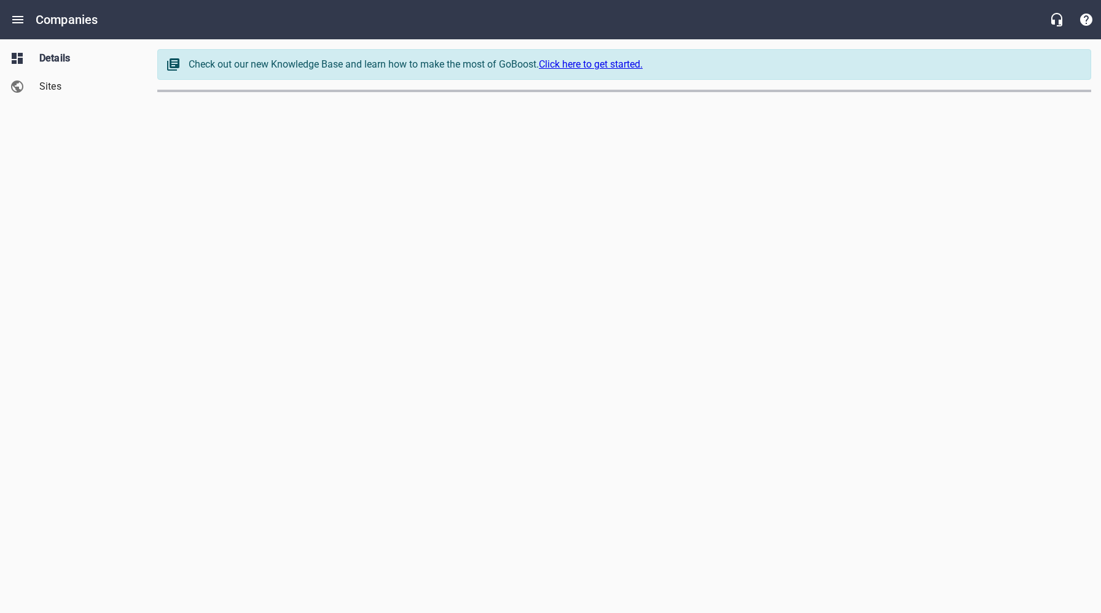
select select "[US_STATE]"
select select "62"
